Goal: Task Accomplishment & Management: Use online tool/utility

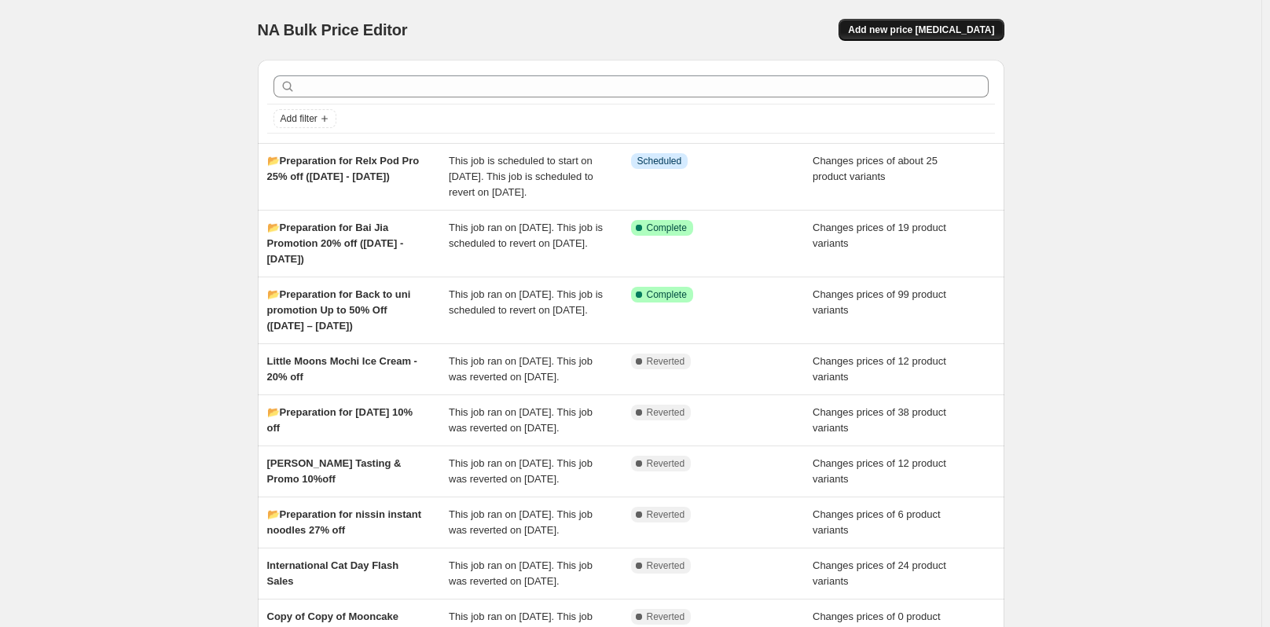
click at [977, 31] on span "Add new price [MEDICAL_DATA]" at bounding box center [921, 30] width 146 height 13
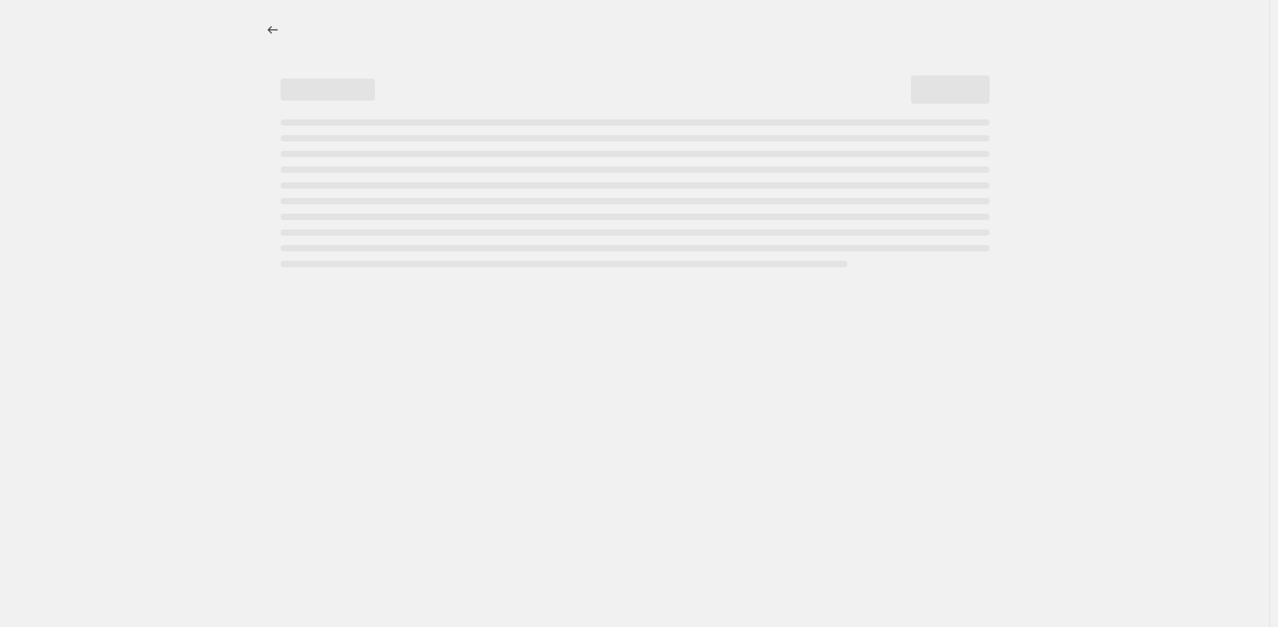
select select "percentage"
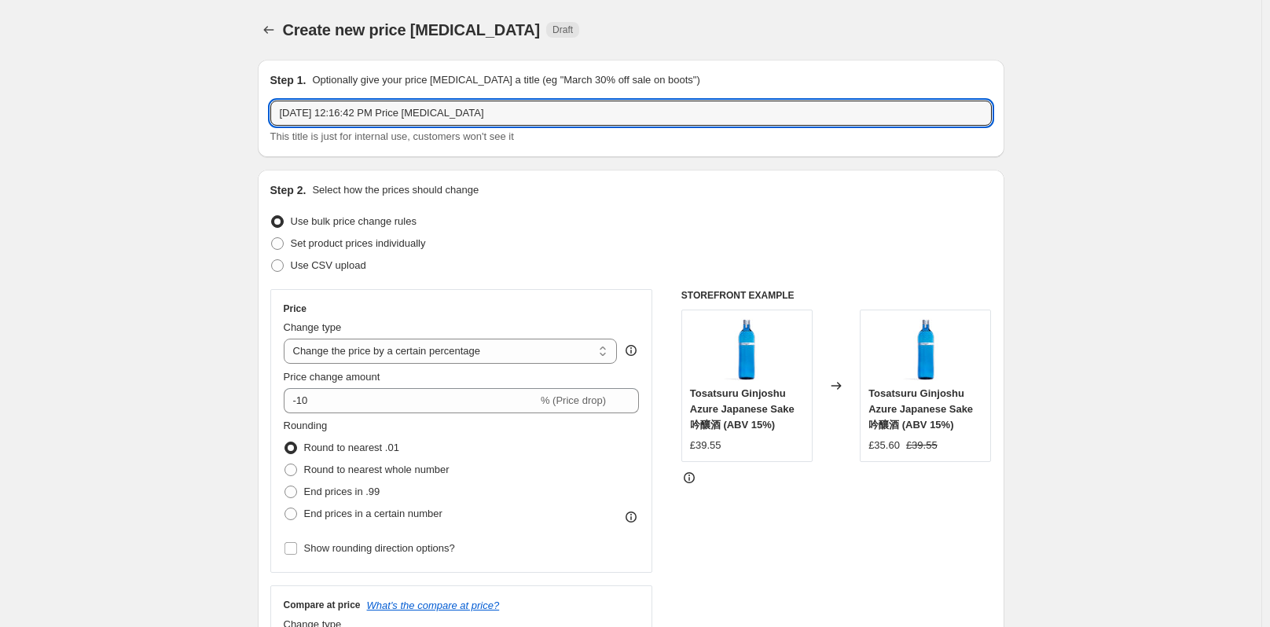
drag, startPoint x: 500, startPoint y: 116, endPoint x: 230, endPoint y: 146, distance: 272.2
paste input "📂Preparation for [DATE] (Korean [DATE]) – [DATE] 🍂([DATE] - [DATE])"
type input "📂Preparation for [DATE] (Korean [DATE]) – [DATE] 🍂([DATE] - [DATE])"
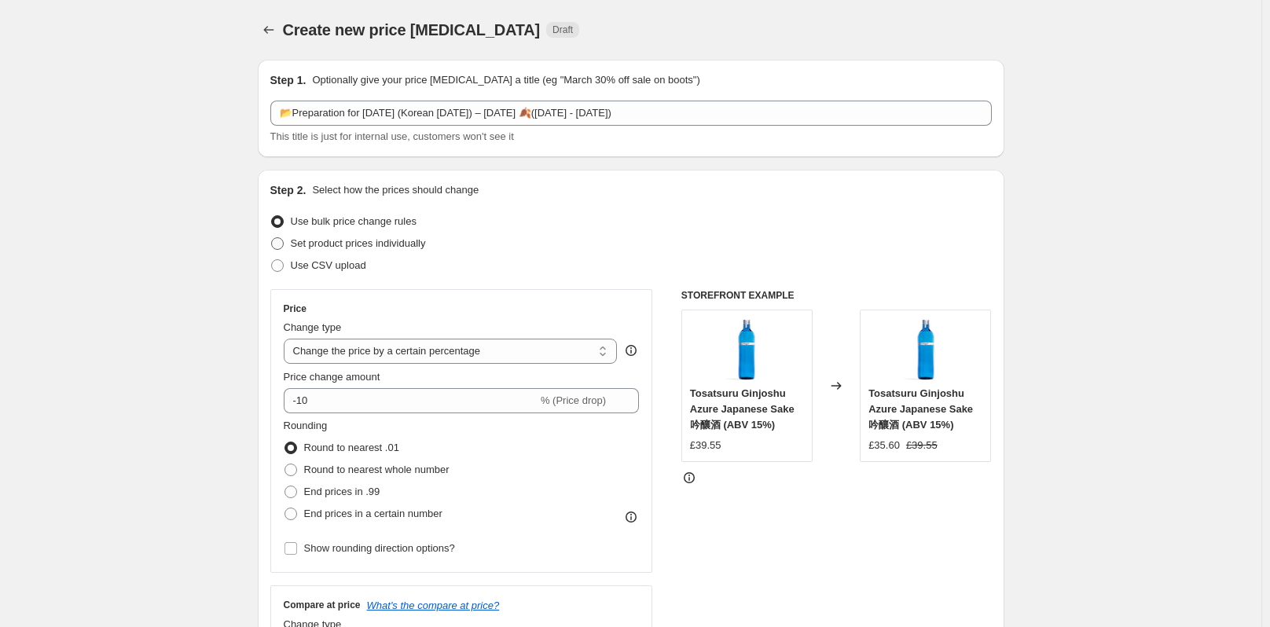
click at [278, 239] on span at bounding box center [277, 243] width 13 height 13
click at [272, 238] on input "Set product prices individually" at bounding box center [271, 237] width 1 height 1
radio input "true"
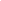
select select "percentage"
